Goal: Find specific page/section: Find specific page/section

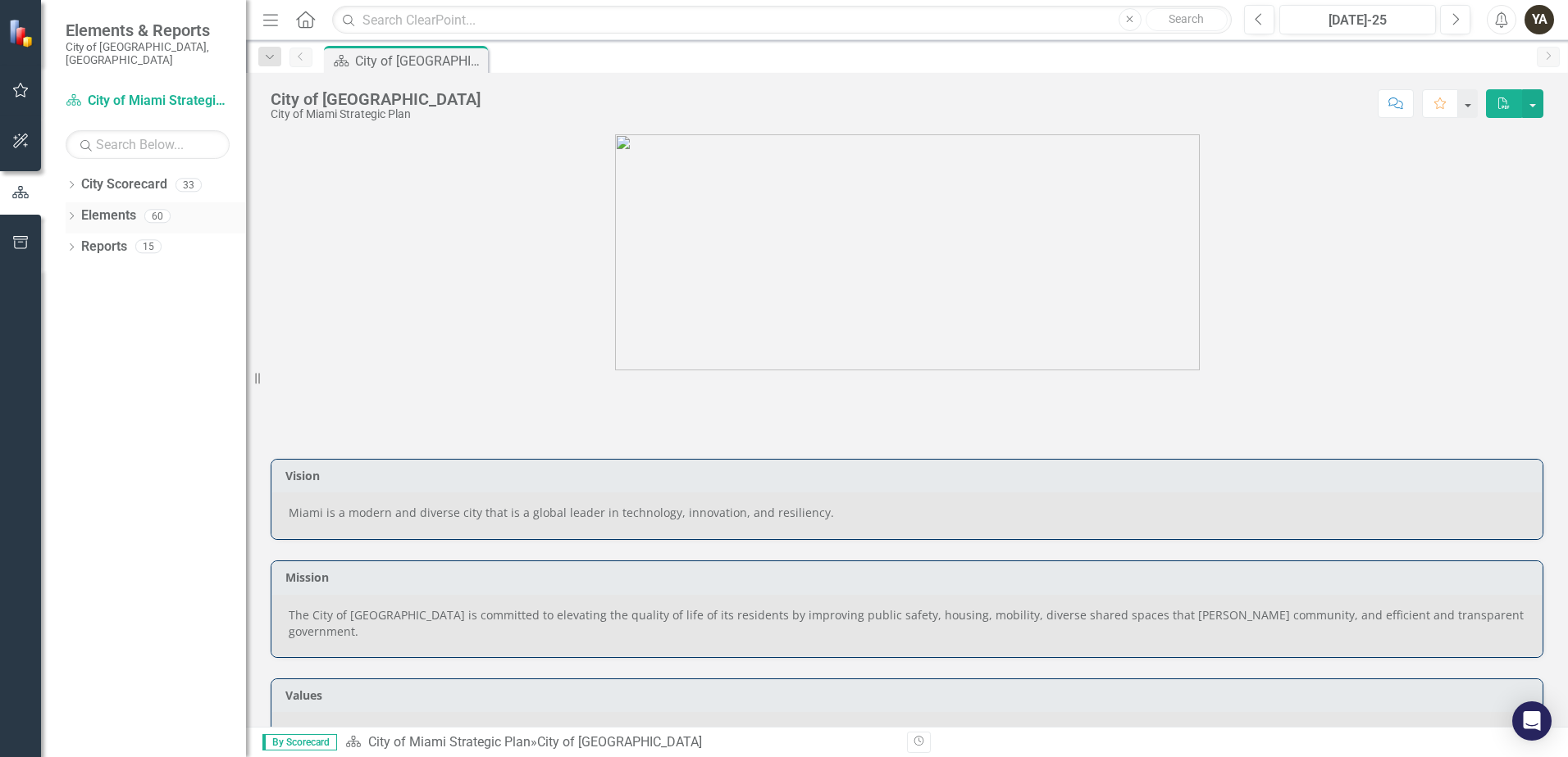
click at [76, 213] on icon "Dropdown" at bounding box center [71, 217] width 11 height 9
click at [133, 300] on link "Measure Measures" at bounding box center [130, 309] width 81 height 19
click at [141, 269] on link "Strategy Strategy(s)" at bounding box center [134, 279] width 89 height 19
click at [139, 269] on link "Strategy Strategy(s)" at bounding box center [134, 279] width 89 height 19
click at [141, 269] on link "Strategy Strategy(s)" at bounding box center [134, 279] width 89 height 19
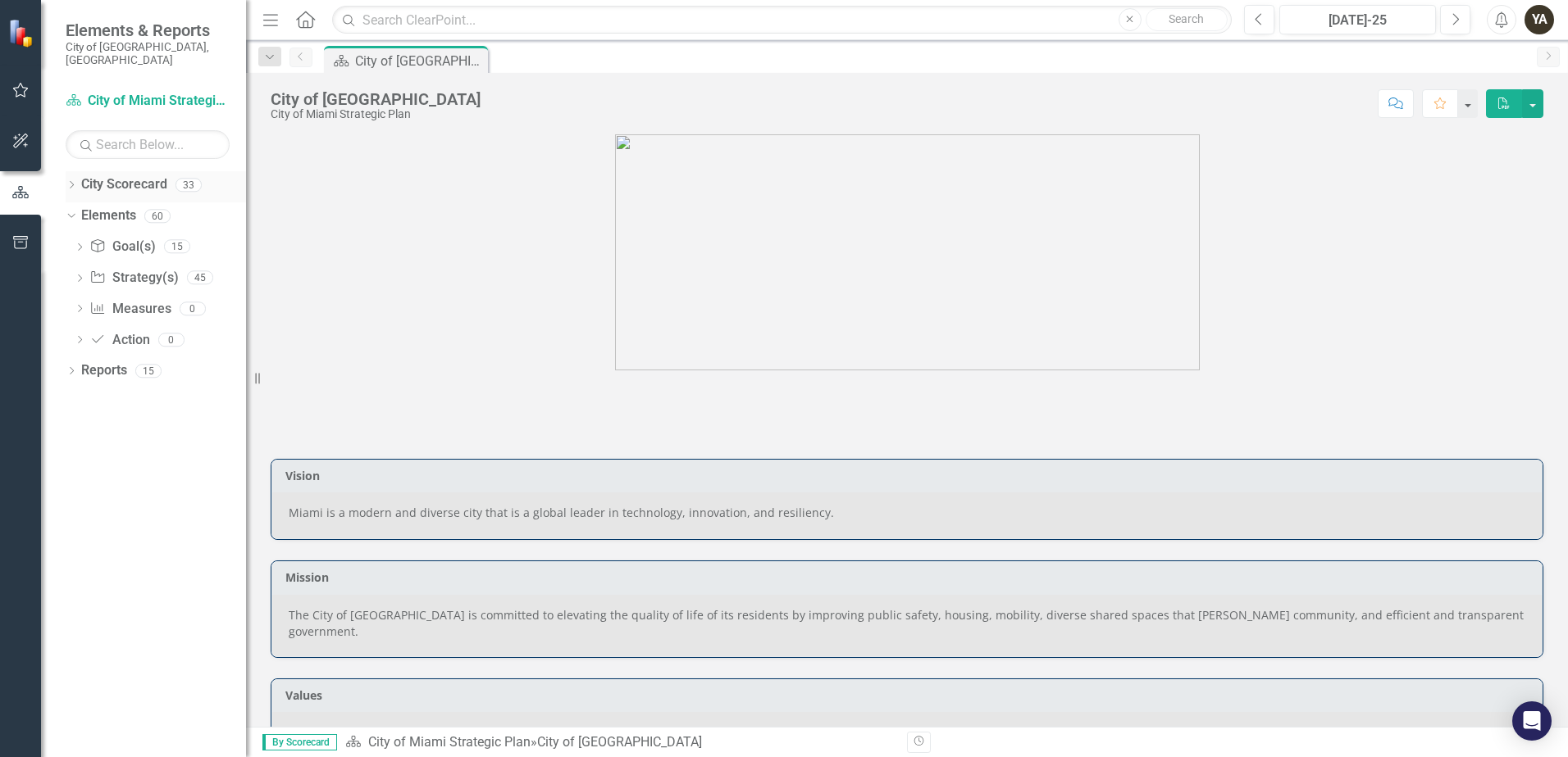
click at [114, 176] on link "City Scorecard" at bounding box center [124, 185] width 86 height 19
click at [125, 273] on link "Strategy Strategy(s)" at bounding box center [134, 279] width 89 height 19
drag, startPoint x: 140, startPoint y: 297, endPoint x: 132, endPoint y: 298, distance: 8.1
click at [132, 300] on link "Measure Measures" at bounding box center [130, 309] width 81 height 19
drag, startPoint x: 132, startPoint y: 298, endPoint x: 71, endPoint y: 298, distance: 61.0
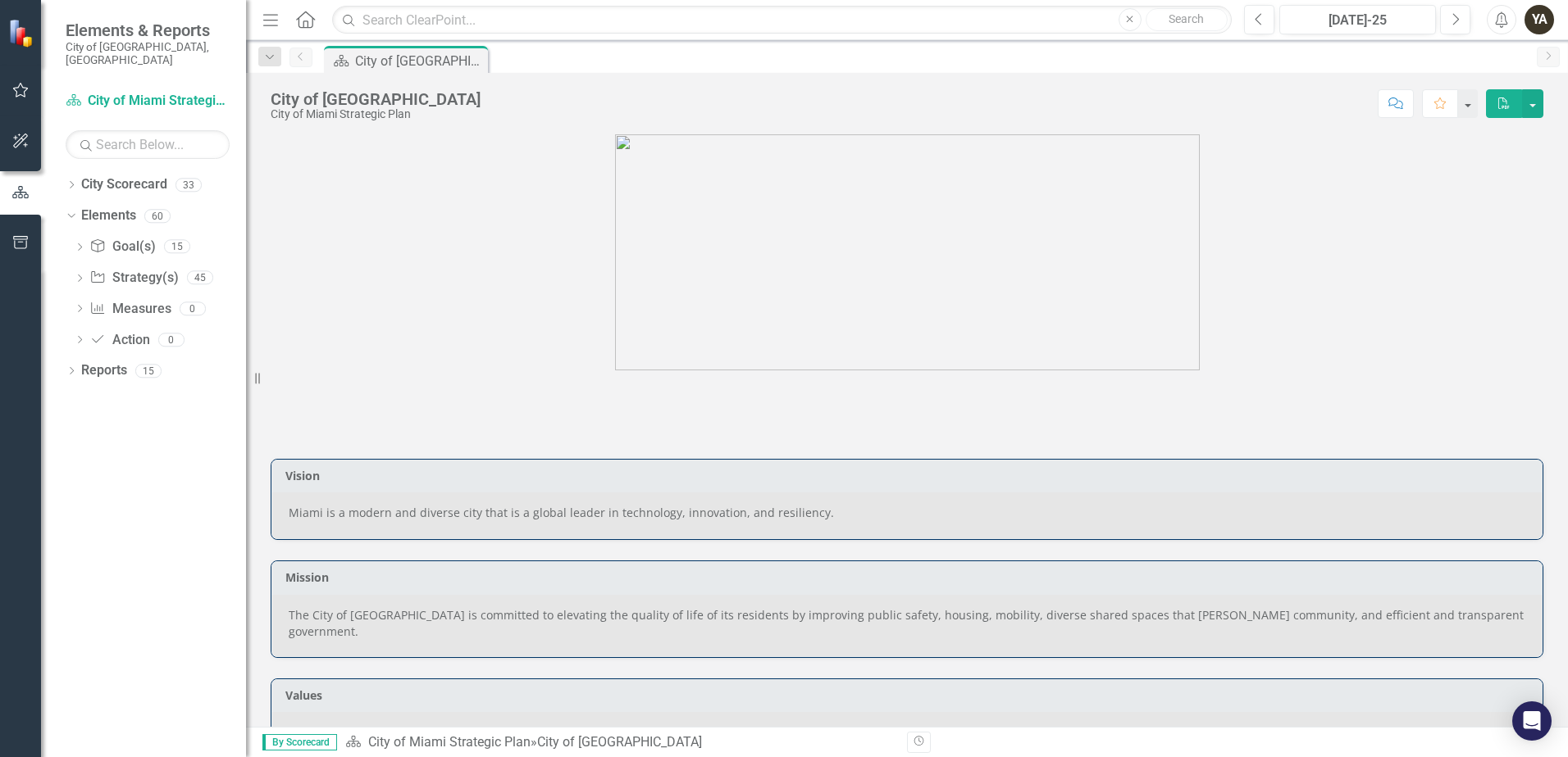
click at [71, 298] on div "Dropdown Goal(s) Goal(s) 15 1.1 Deliver efficient and effective services 1.2 Cr…" at bounding box center [156, 295] width 180 height 124
click at [79, 306] on icon "Dropdown" at bounding box center [79, 310] width 11 height 9
click at [115, 300] on link "Measure Measures" at bounding box center [130, 309] width 81 height 19
click at [102, 272] on link "Strategy Strategy(s)" at bounding box center [134, 279] width 89 height 19
click at [115, 175] on link "City Scorecard" at bounding box center [124, 185] width 86 height 19
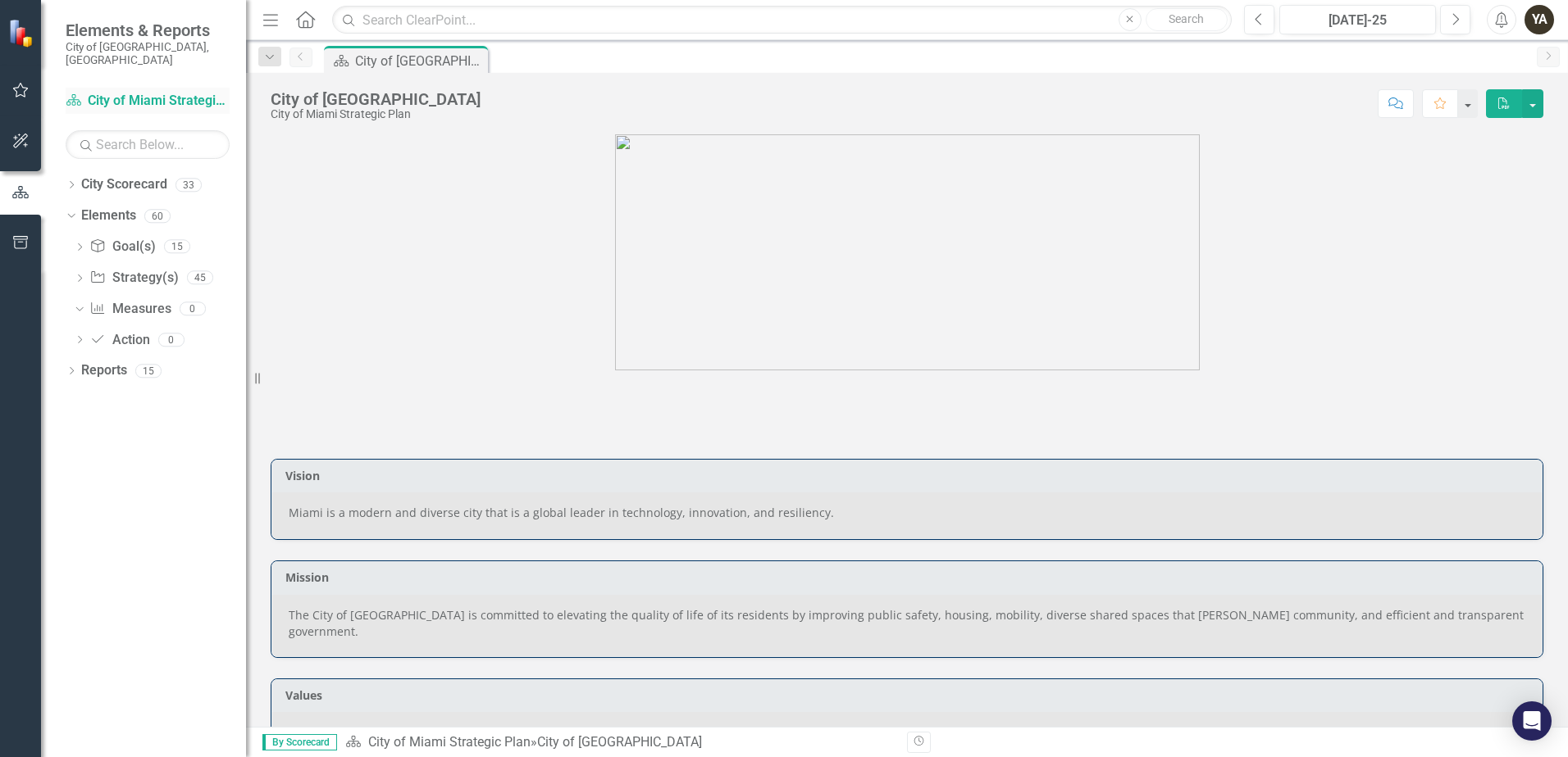
click at [137, 91] on link "City Scorecard City of Miami Strategic Plan" at bounding box center [148, 101] width 164 height 19
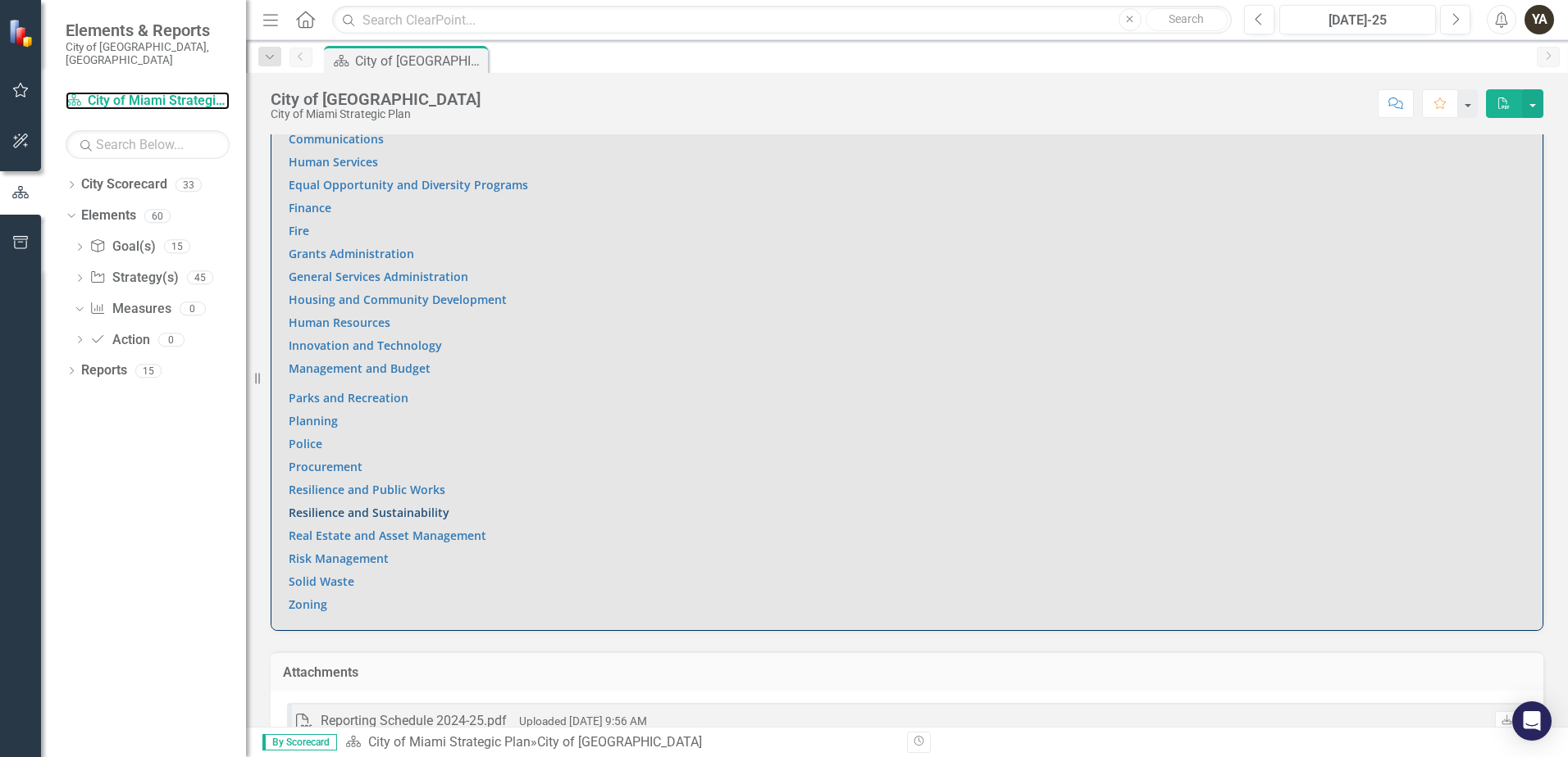
scroll to position [1259, 0]
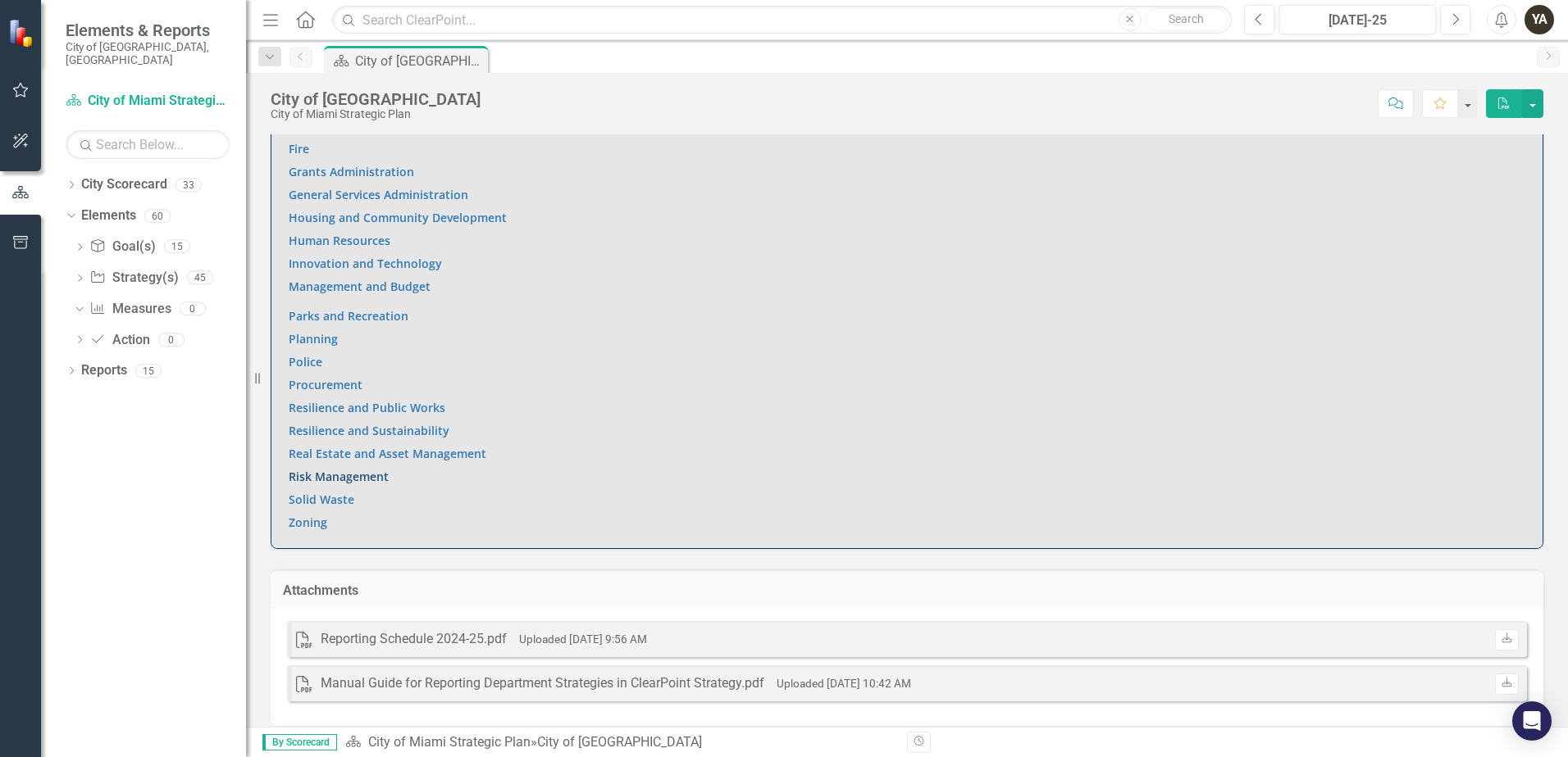
click at [324, 469] on link "Risk Management" at bounding box center [339, 477] width 100 height 15
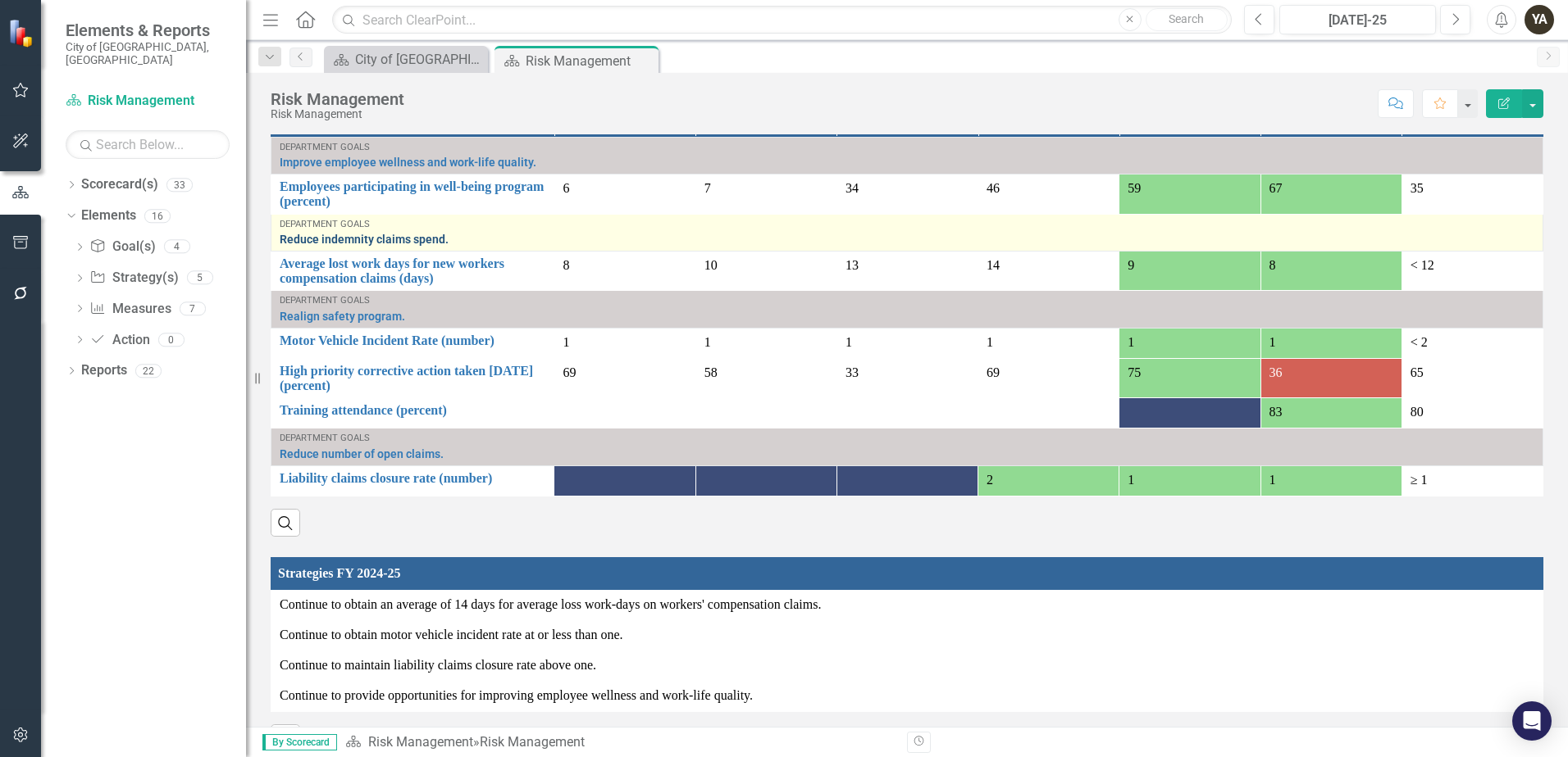
scroll to position [1065, 0]
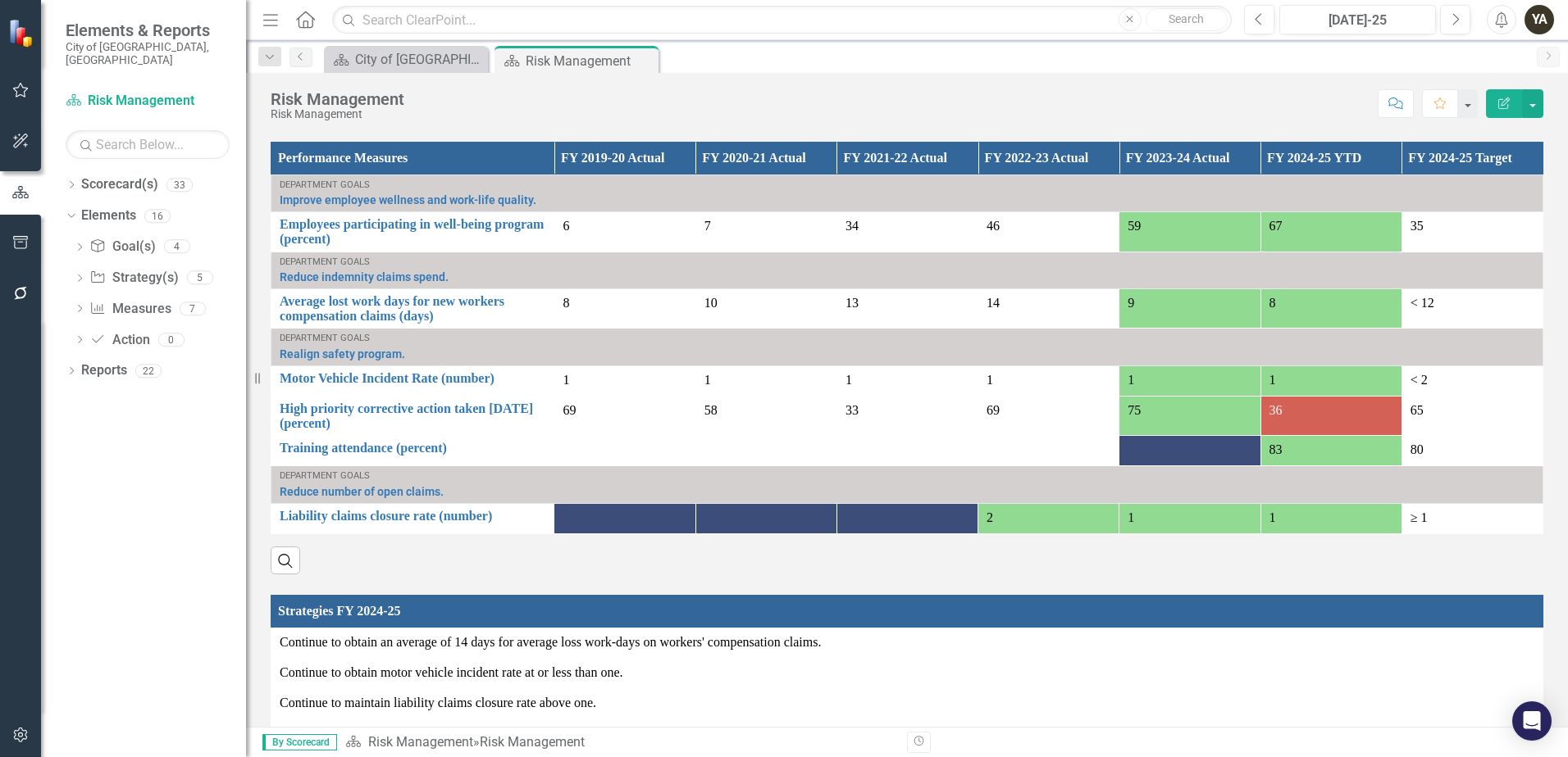
click at [1322, 248] on td "67" at bounding box center [1330, 232] width 141 height 39
click at [1316, 232] on div "67" at bounding box center [1331, 226] width 124 height 19
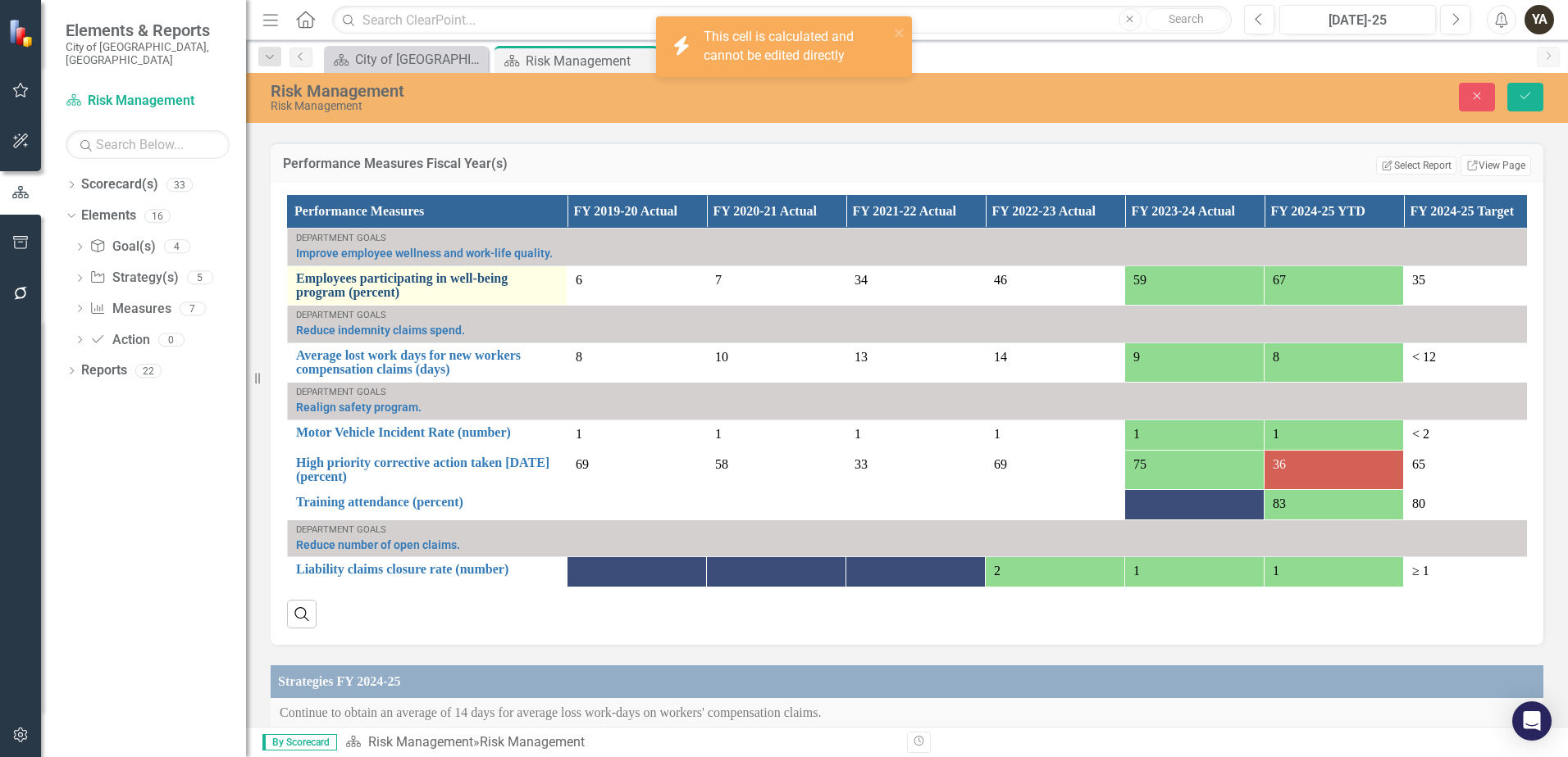
click at [465, 279] on link "Employees participating in well-being program (percent)" at bounding box center [427, 286] width 262 height 29
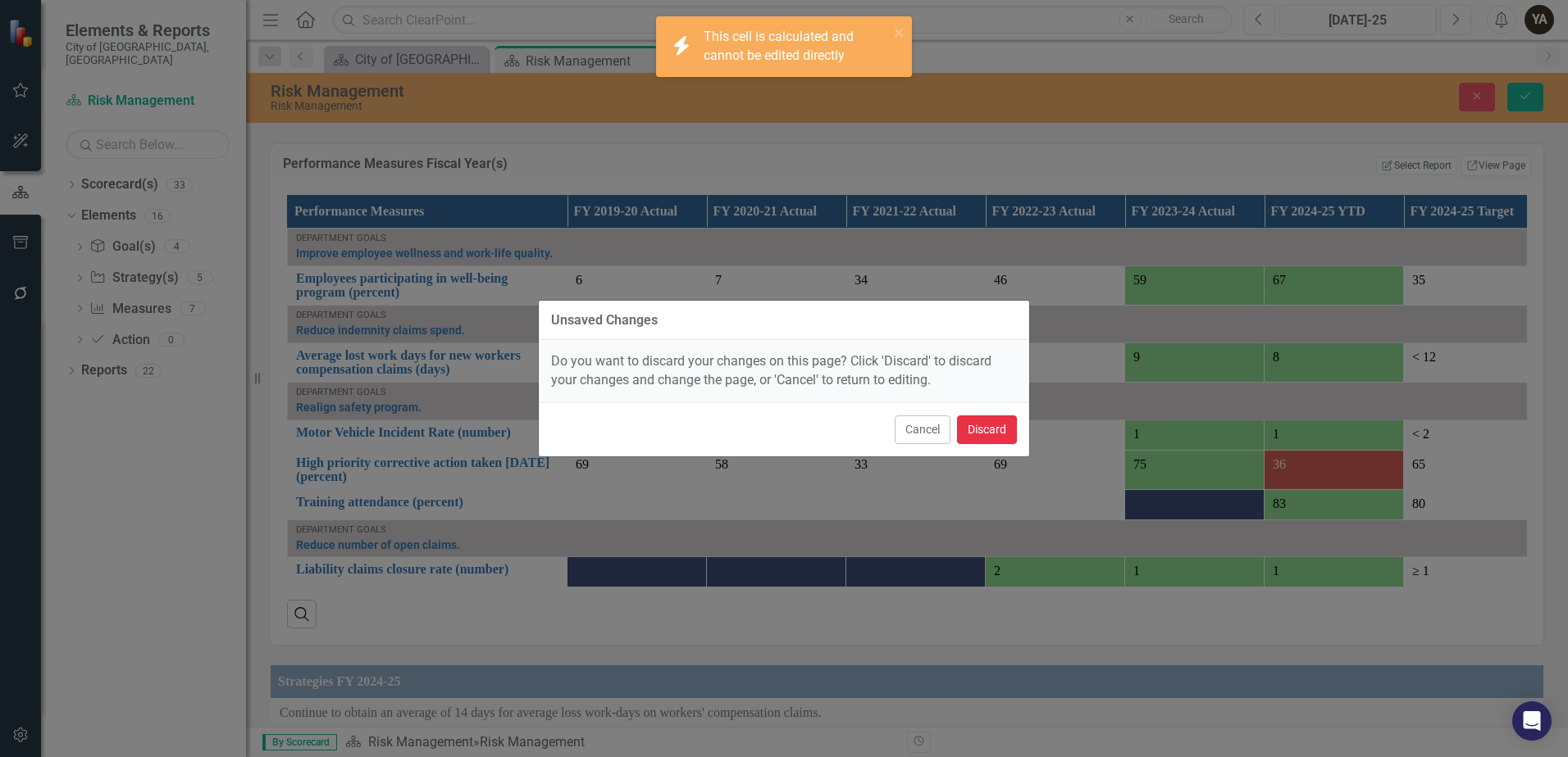
click at [992, 424] on button "Discard" at bounding box center [987, 430] width 60 height 29
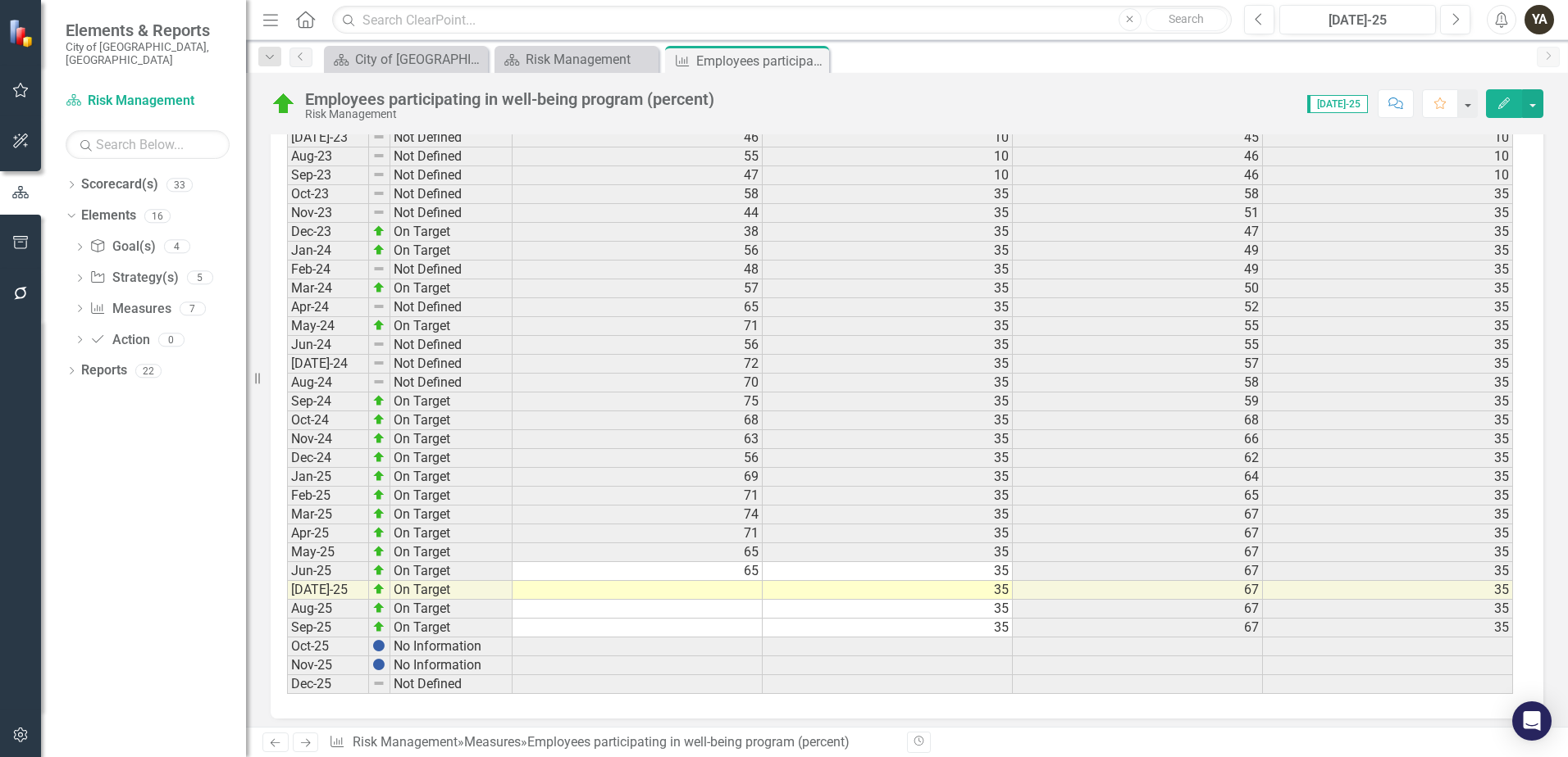
scroll to position [2124, 0]
click at [687, 578] on td at bounding box center [638, 583] width 251 height 19
